Goal: Navigation & Orientation: Find specific page/section

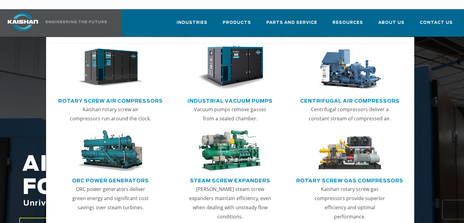
click at [94, 63] on img "Main menu" at bounding box center [110, 67] width 66 height 45
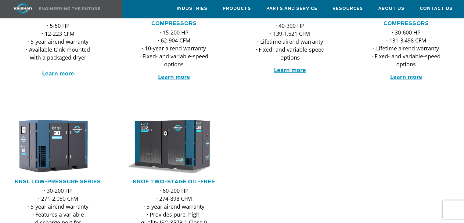
scroll to position [214, 0]
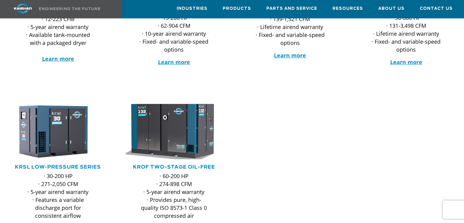
click at [188, 145] on img at bounding box center [169, 131] width 106 height 61
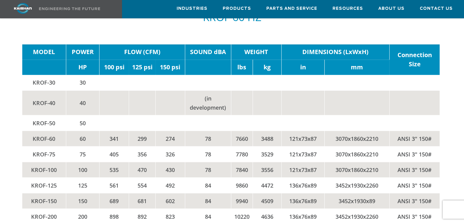
scroll to position [1077, 0]
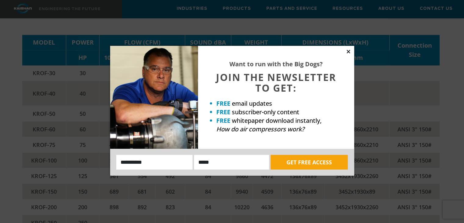
click at [350, 50] on icon at bounding box center [348, 51] width 5 height 5
